Goal: Communication & Community: Answer question/provide support

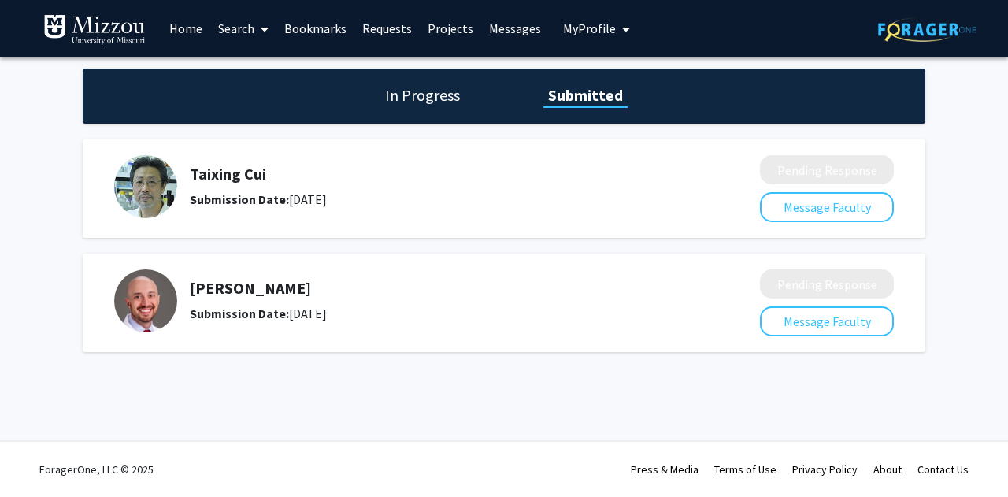
click at [373, 38] on link "Requests" at bounding box center [386, 28] width 65 height 55
click at [424, 103] on h1 "In Progress" at bounding box center [422, 95] width 84 height 22
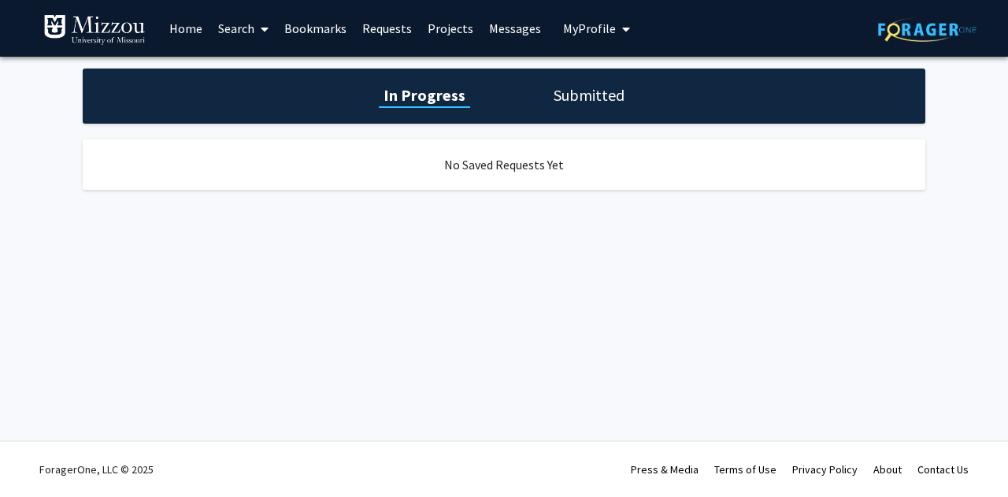
click at [570, 88] on h1 "Submitted" at bounding box center [589, 95] width 80 height 22
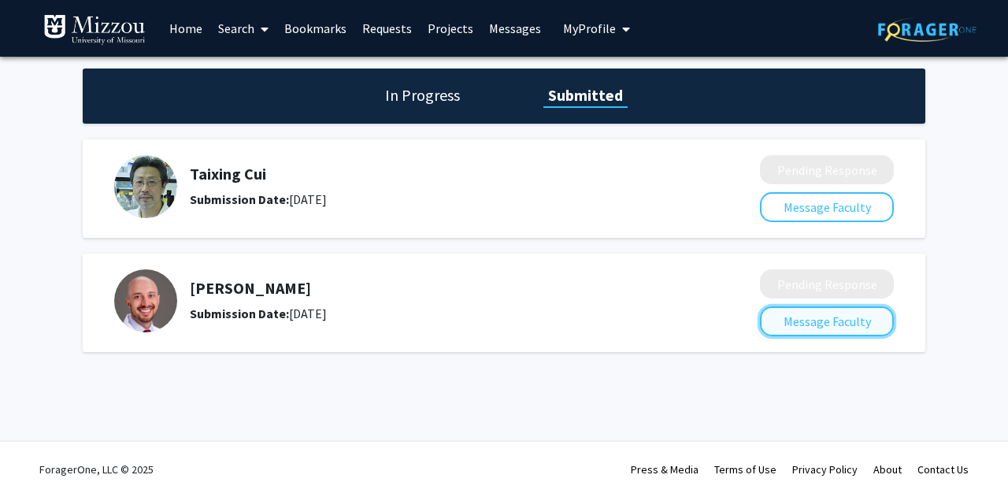
click at [846, 324] on button "Message Faculty" at bounding box center [827, 321] width 134 height 30
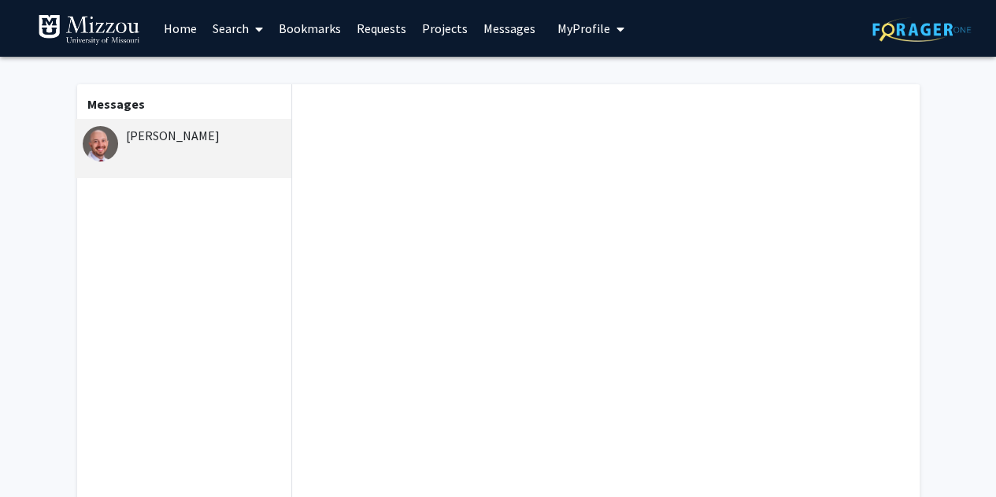
click at [217, 144] on div "[PERSON_NAME]" at bounding box center [186, 135] width 206 height 19
